Goal: Task Accomplishment & Management: Use online tool/utility

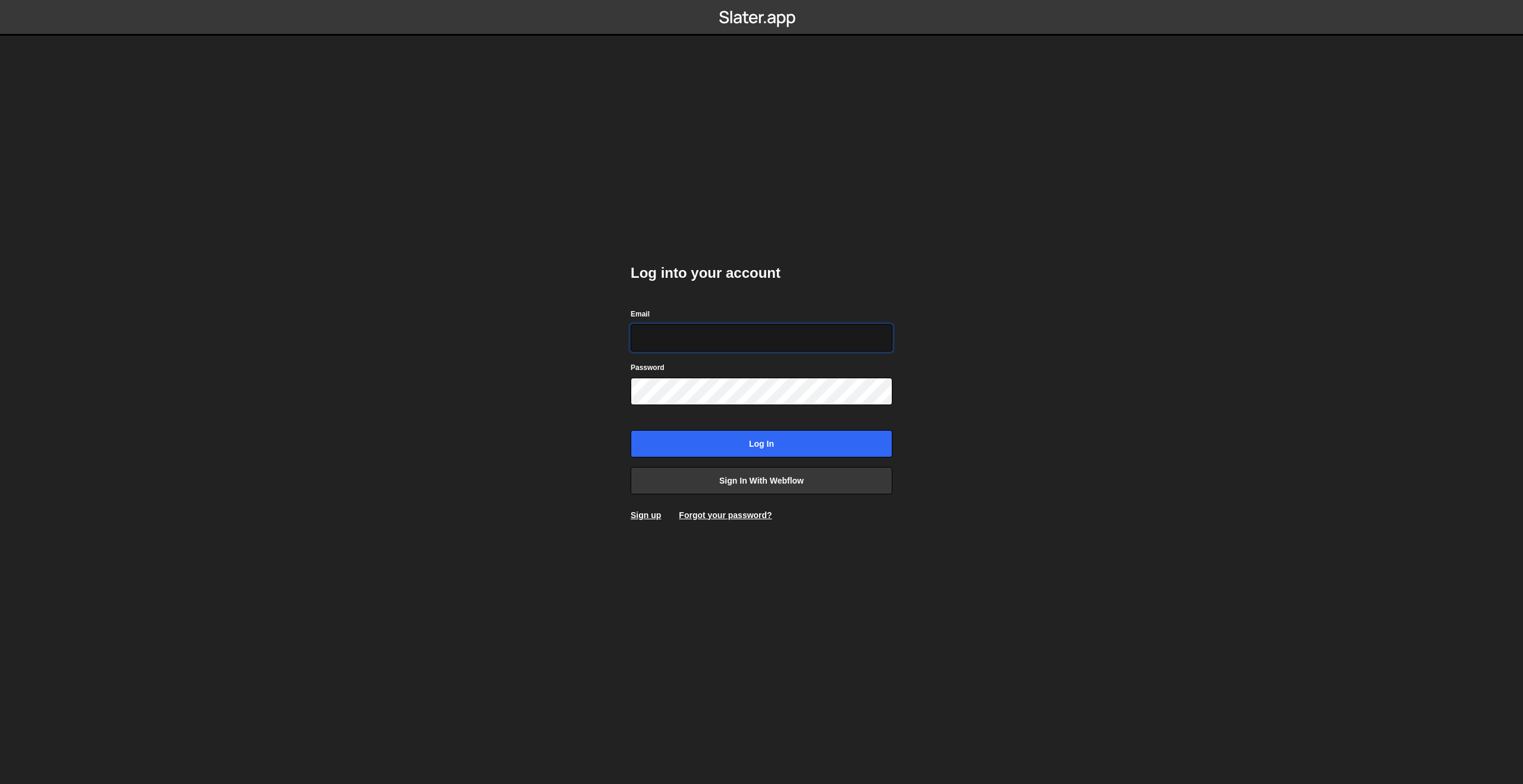
click at [737, 330] on input "Email" at bounding box center [762, 338] width 262 height 27
type input "c"
paste input "clem.deodat@gmail.com"
type input "clem.deodat@gmail.com"
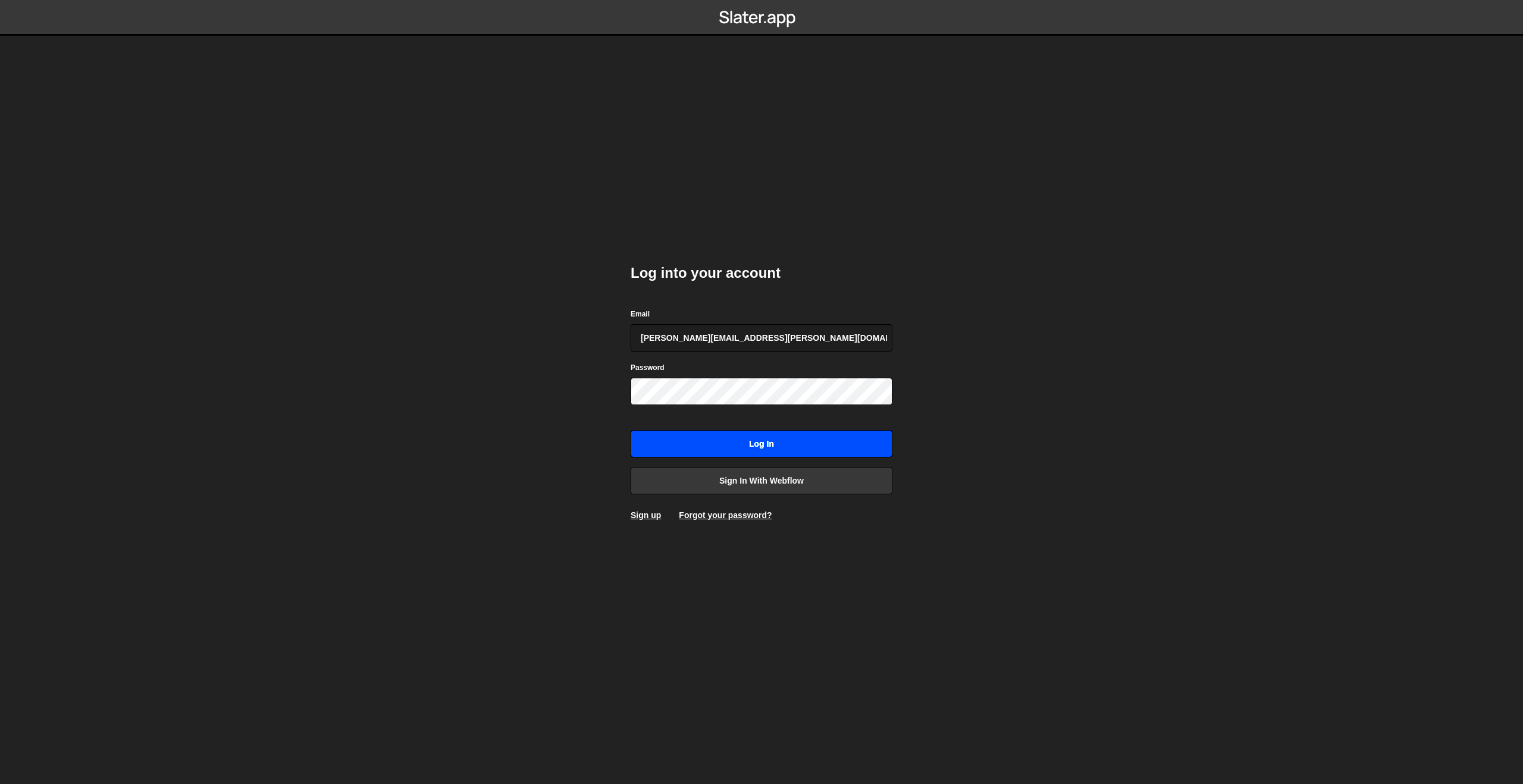
click at [704, 432] on input "Log in" at bounding box center [762, 443] width 262 height 27
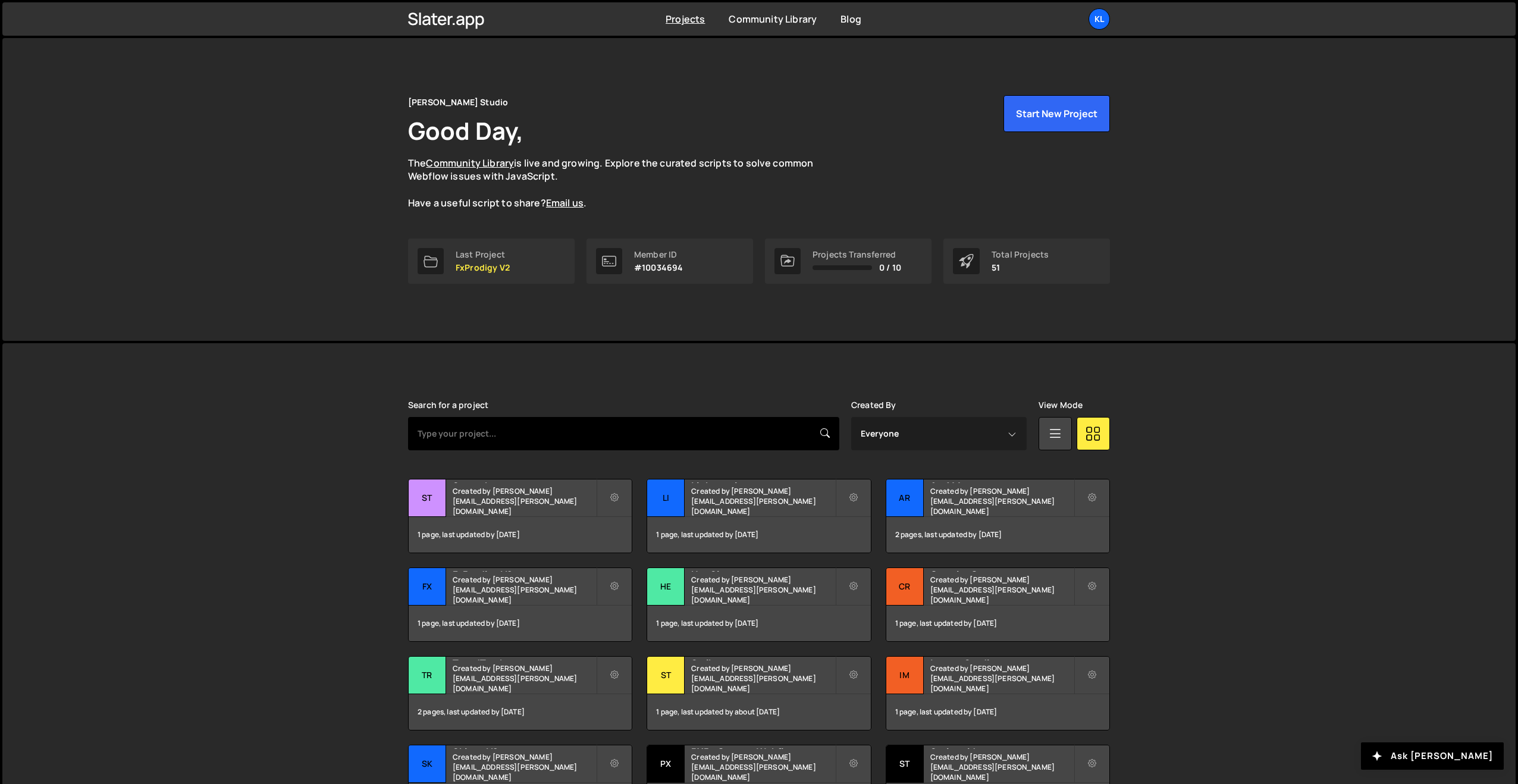
click at [532, 434] on input "text" at bounding box center [623, 433] width 431 height 34
type input "hey"
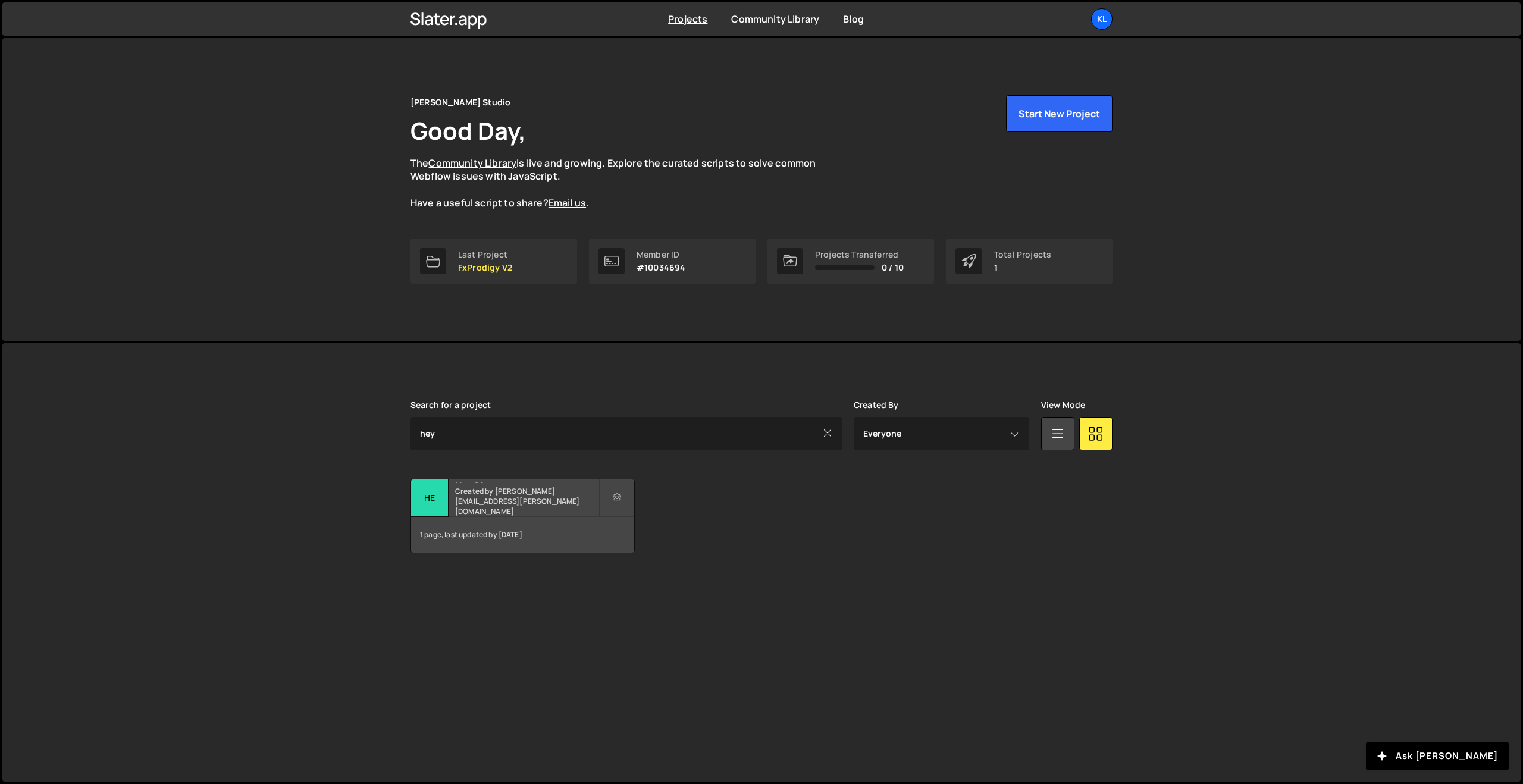
click at [472, 483] on h2 "HeySimon" at bounding box center [527, 480] width 143 height 3
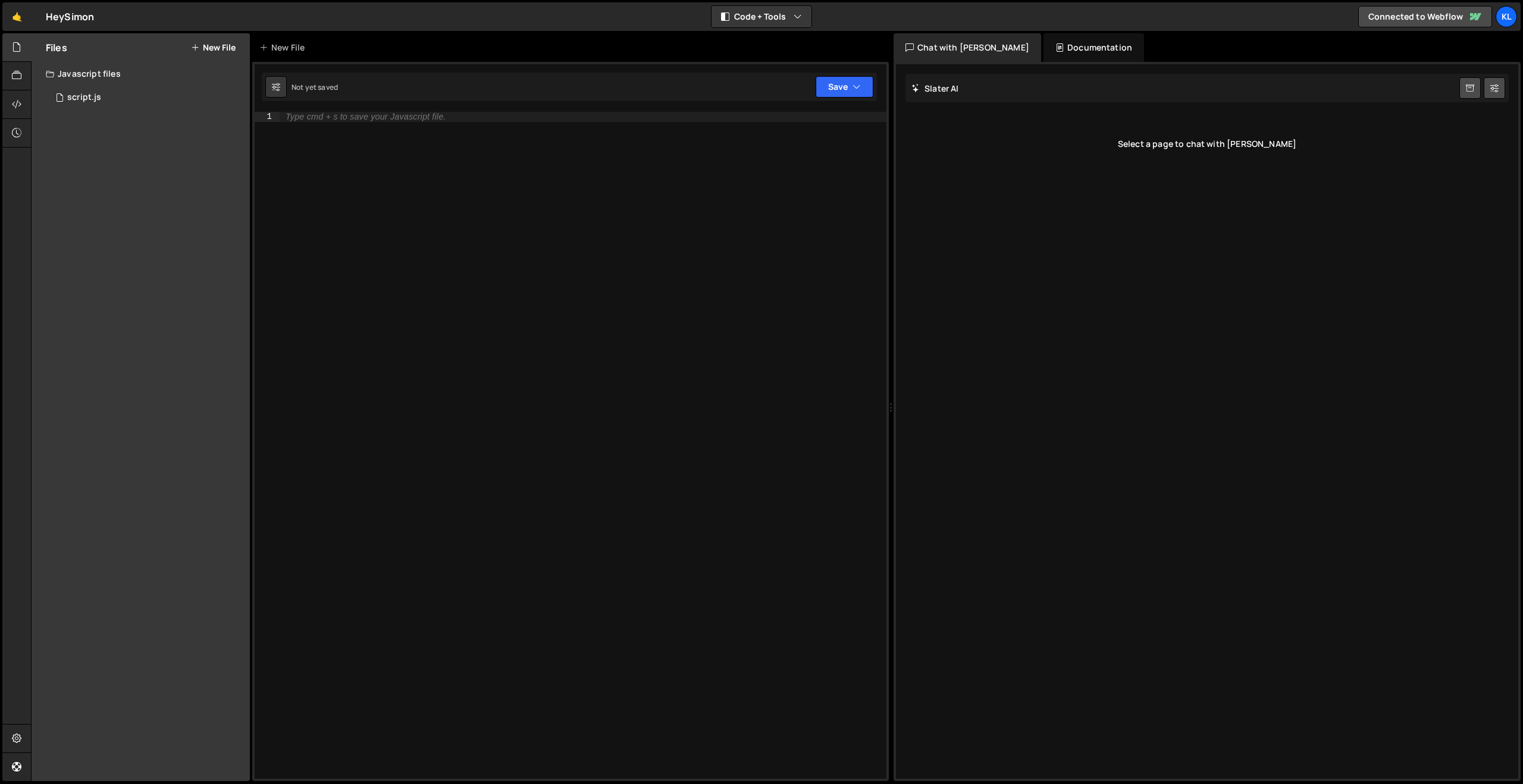
click at [97, 84] on div "Javascript files" at bounding box center [141, 73] width 218 height 24
click at [98, 91] on div "Files New File Javascript files 1 script.js 0 CSS files Copy share link Edit Fi…" at bounding box center [141, 407] width 218 height 748
click at [93, 83] on div "Javascript files" at bounding box center [141, 73] width 218 height 24
click at [90, 103] on div "1 script.js 0" at bounding box center [150, 97] width 208 height 24
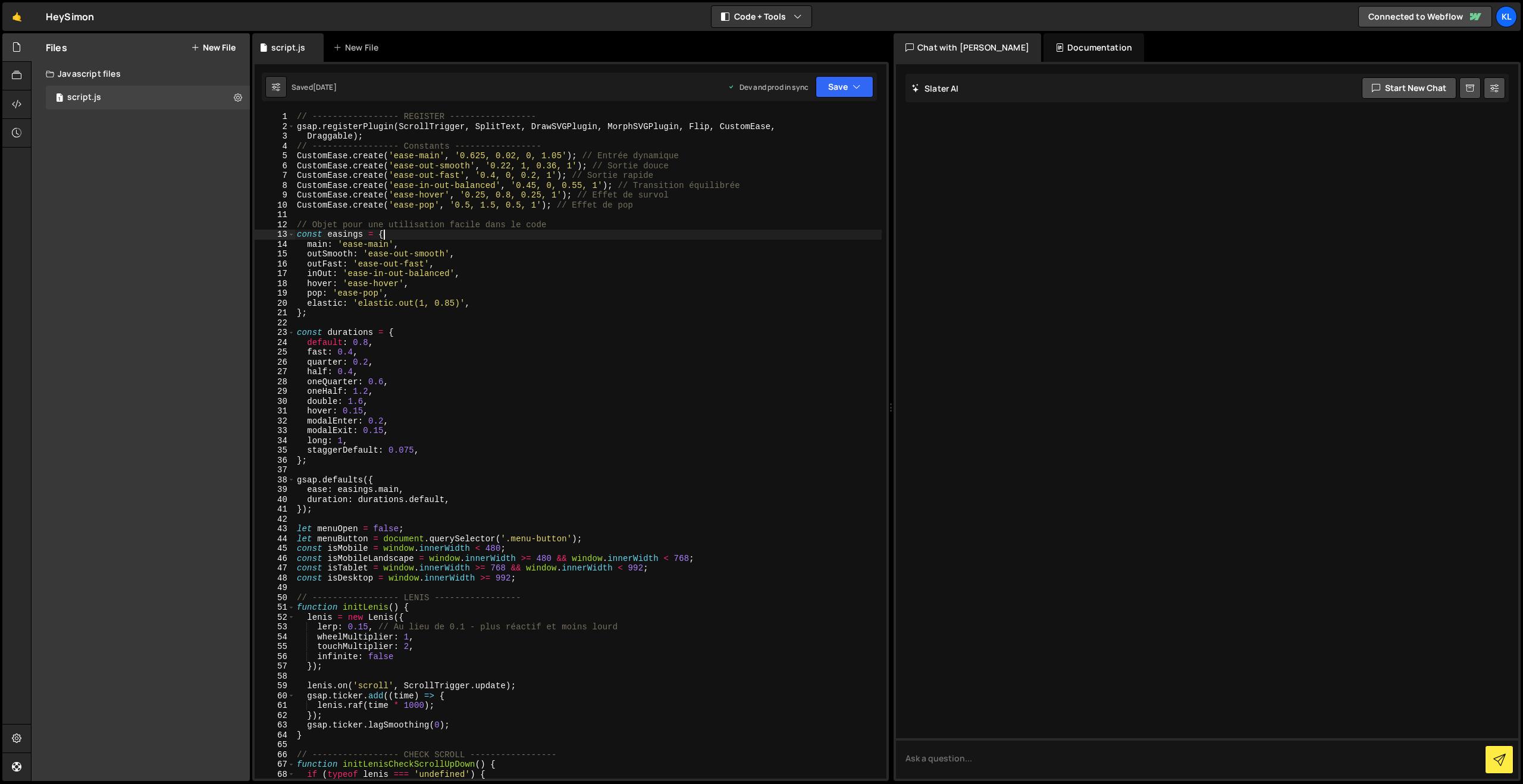
click at [445, 233] on div "// ----------------- REGISTER ----------------- gsap . registerPlugin ( ScrollT…" at bounding box center [588, 454] width 587 height 686
type textarea "}"
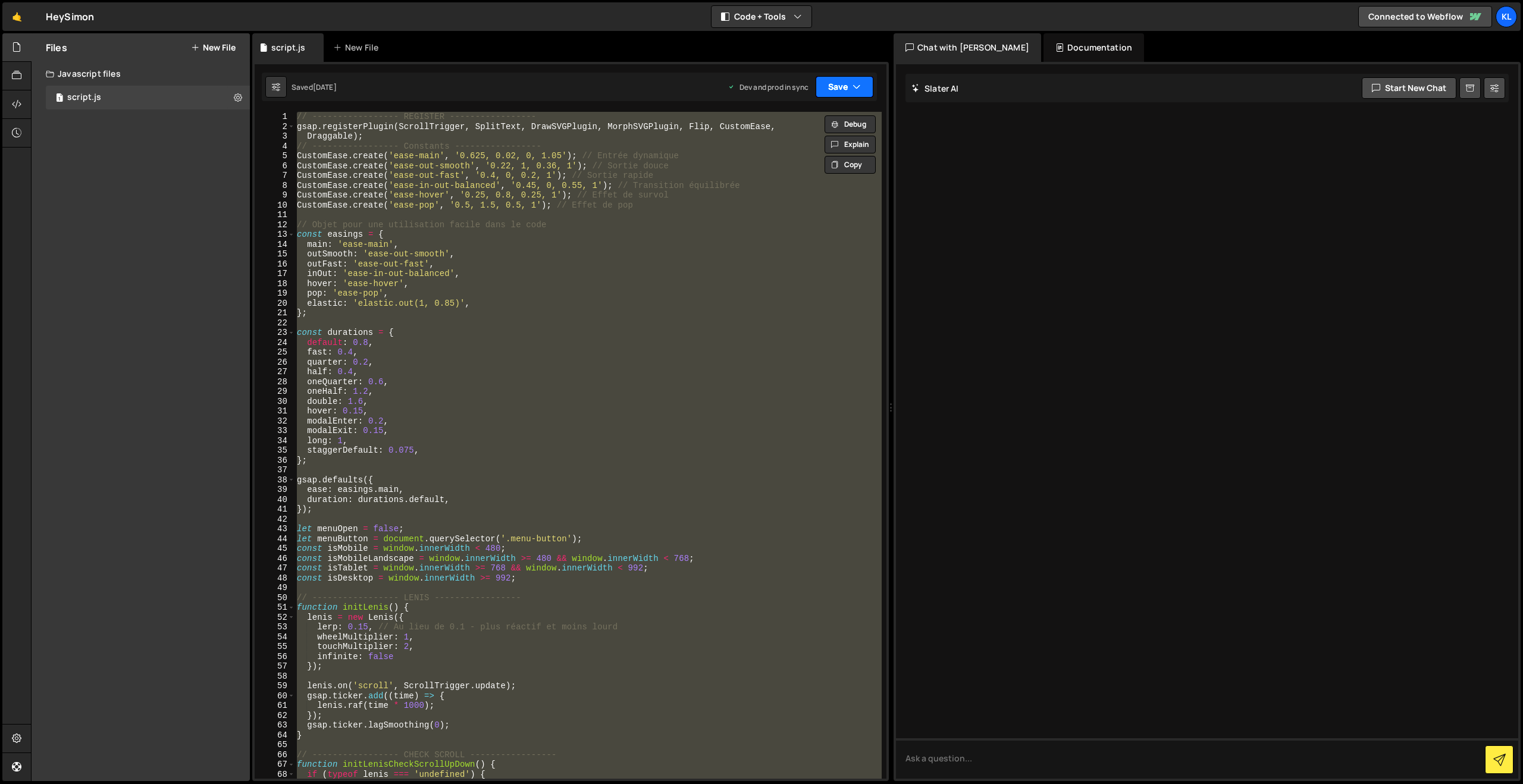
paste textarea
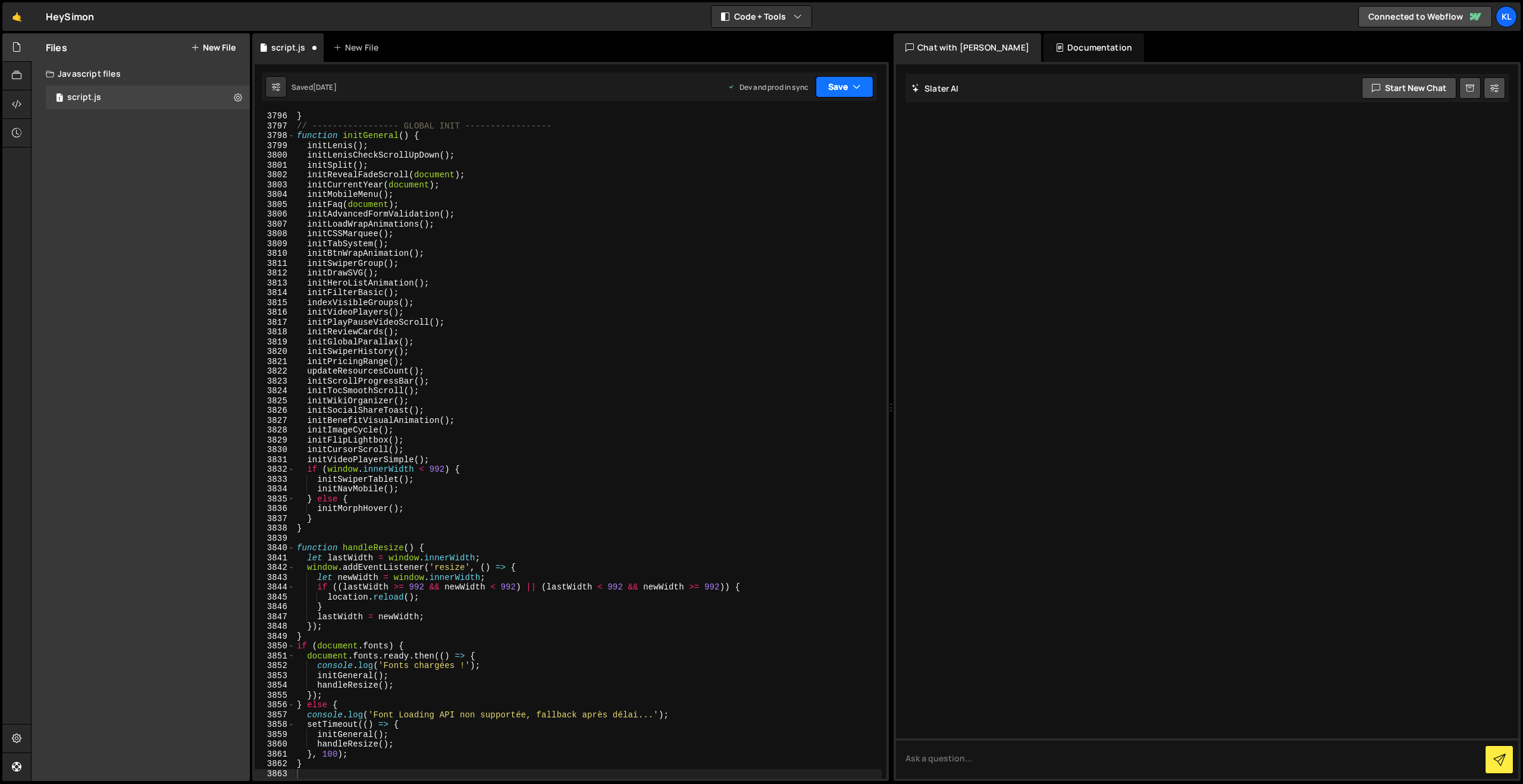
click at [840, 89] on button "Save" at bounding box center [845, 86] width 58 height 21
click at [774, 163] on div "[DATE]" at bounding box center [775, 167] width 23 height 10
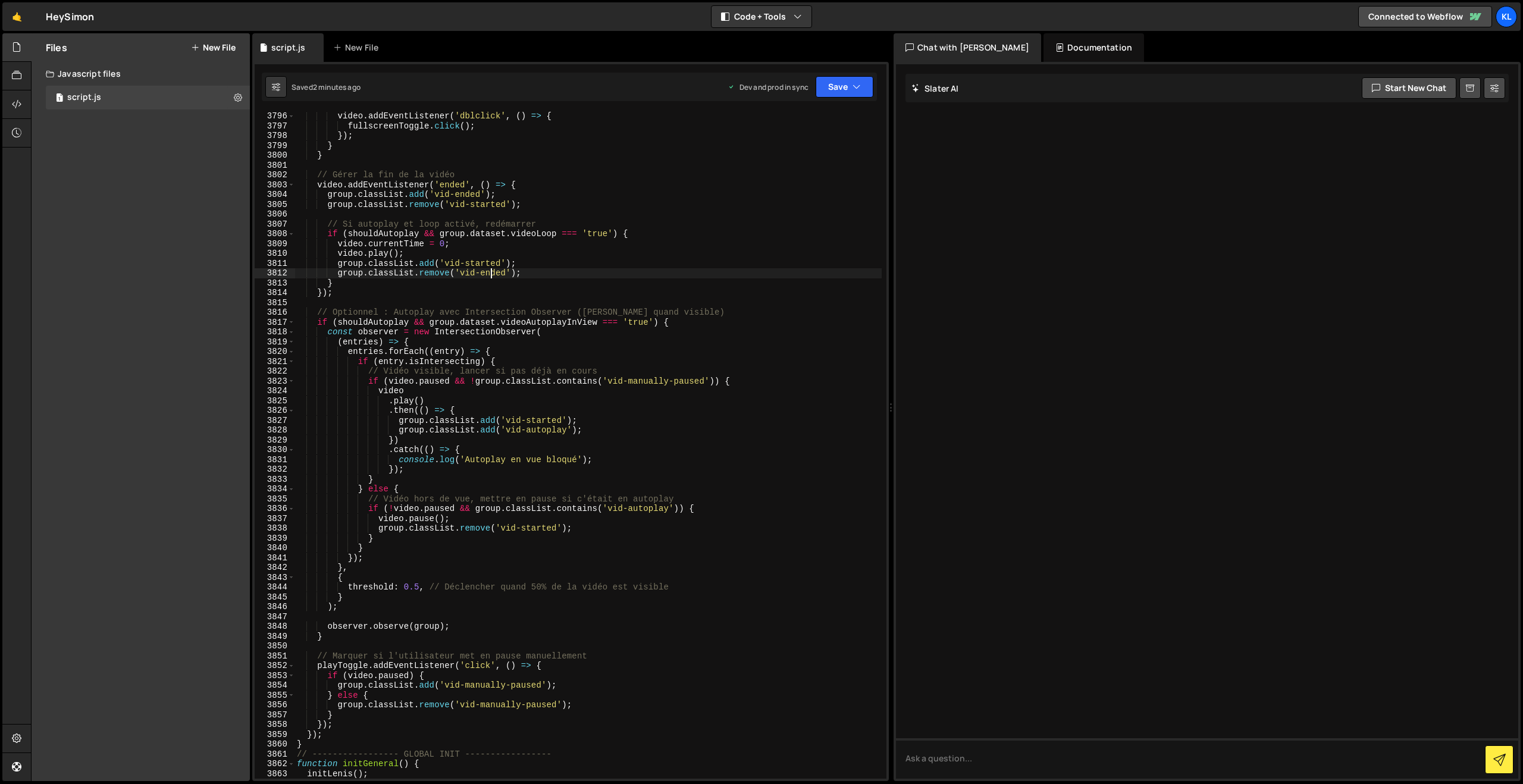
click at [492, 275] on div "video . addEventListener ( 'dblclick' , ( ) => { fullscreenToggle . click ( ) ;…" at bounding box center [588, 454] width 587 height 686
type textarea "}"
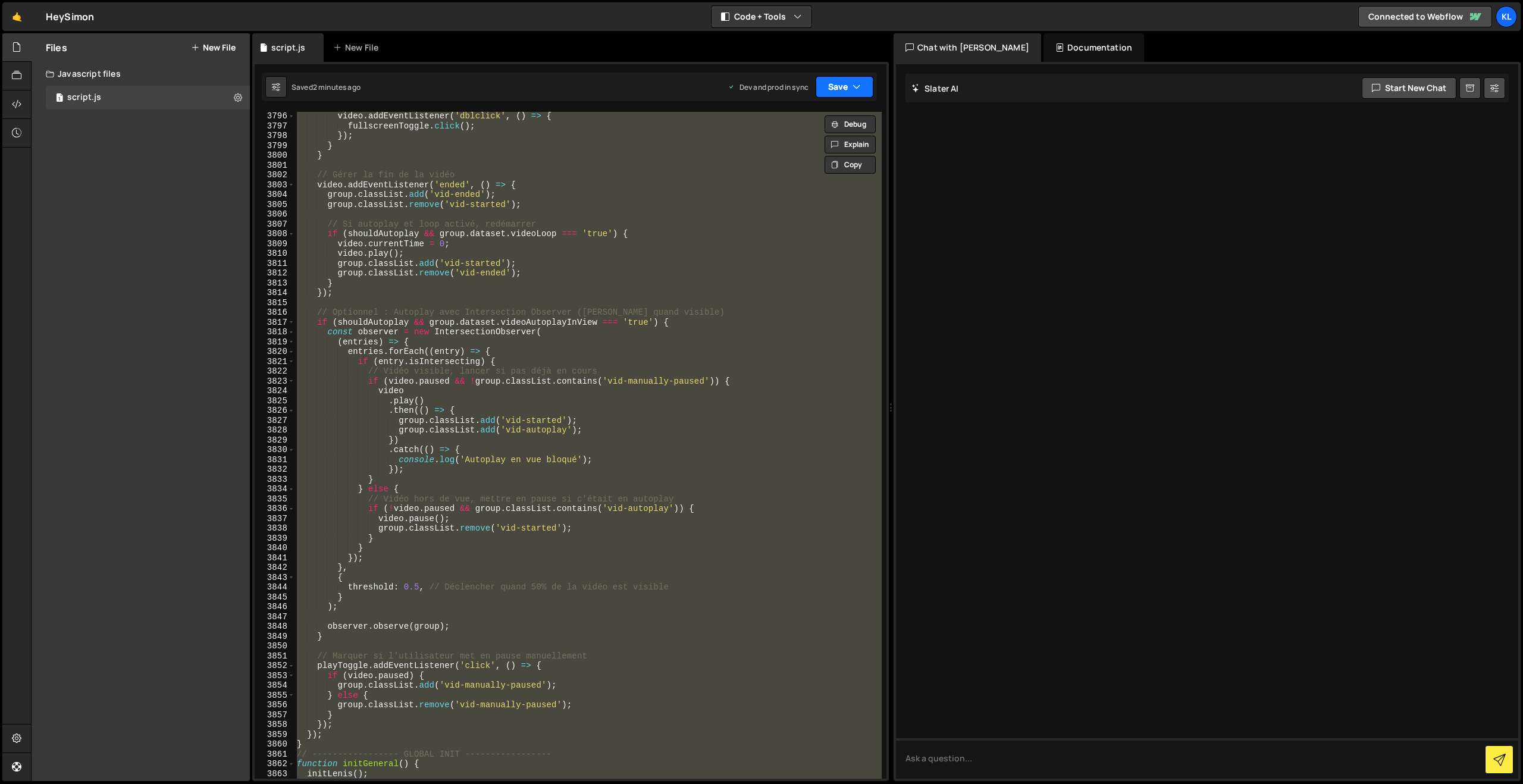
paste textarea
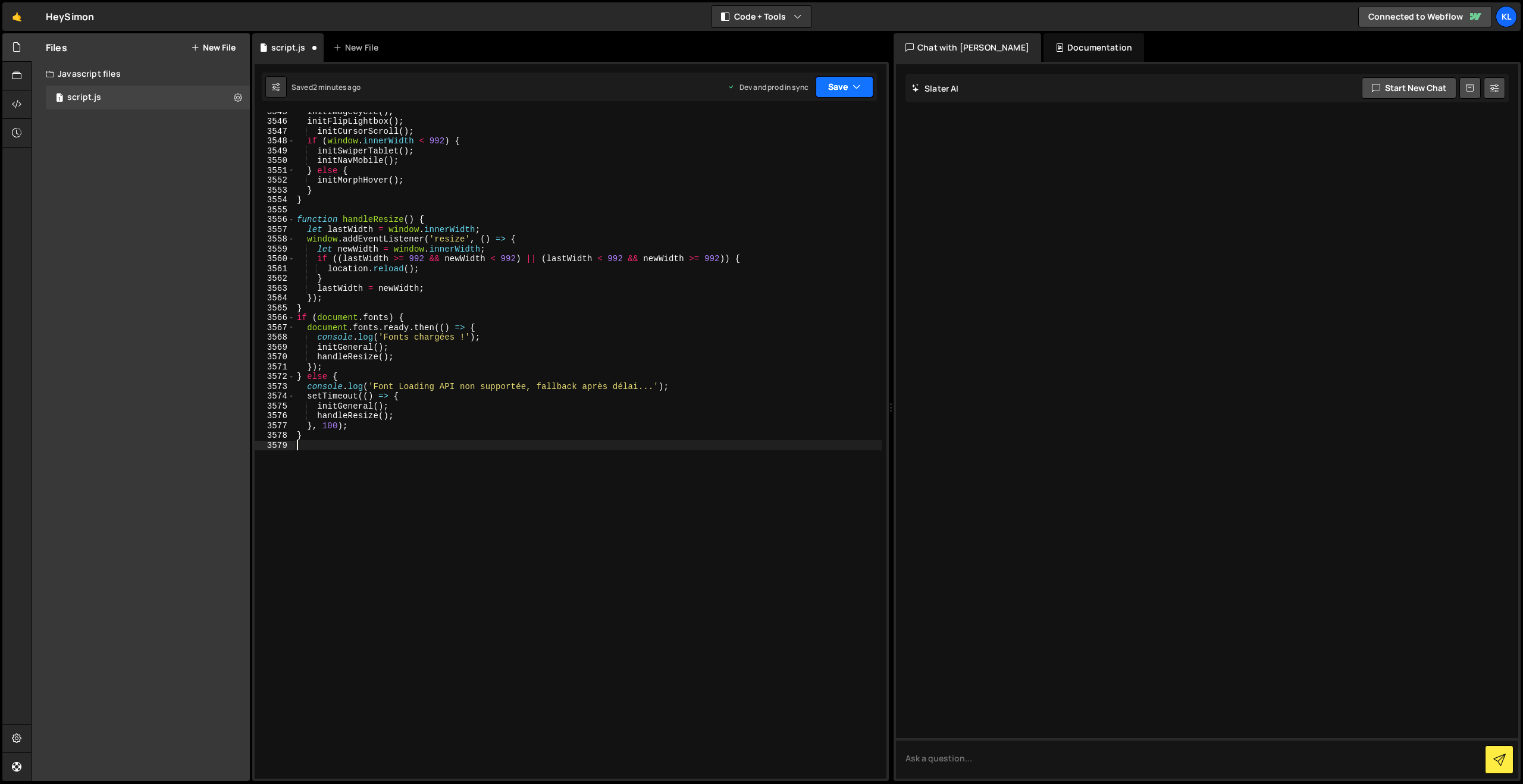
drag, startPoint x: 860, startPoint y: 85, endPoint x: 830, endPoint y: 104, distance: 35.5
click at [857, 86] on icon "button" at bounding box center [856, 86] width 8 height 12
click at [790, 153] on div "Save to Production S" at bounding box center [804, 154] width 123 height 12
